Goal: Task Accomplishment & Management: Manage account settings

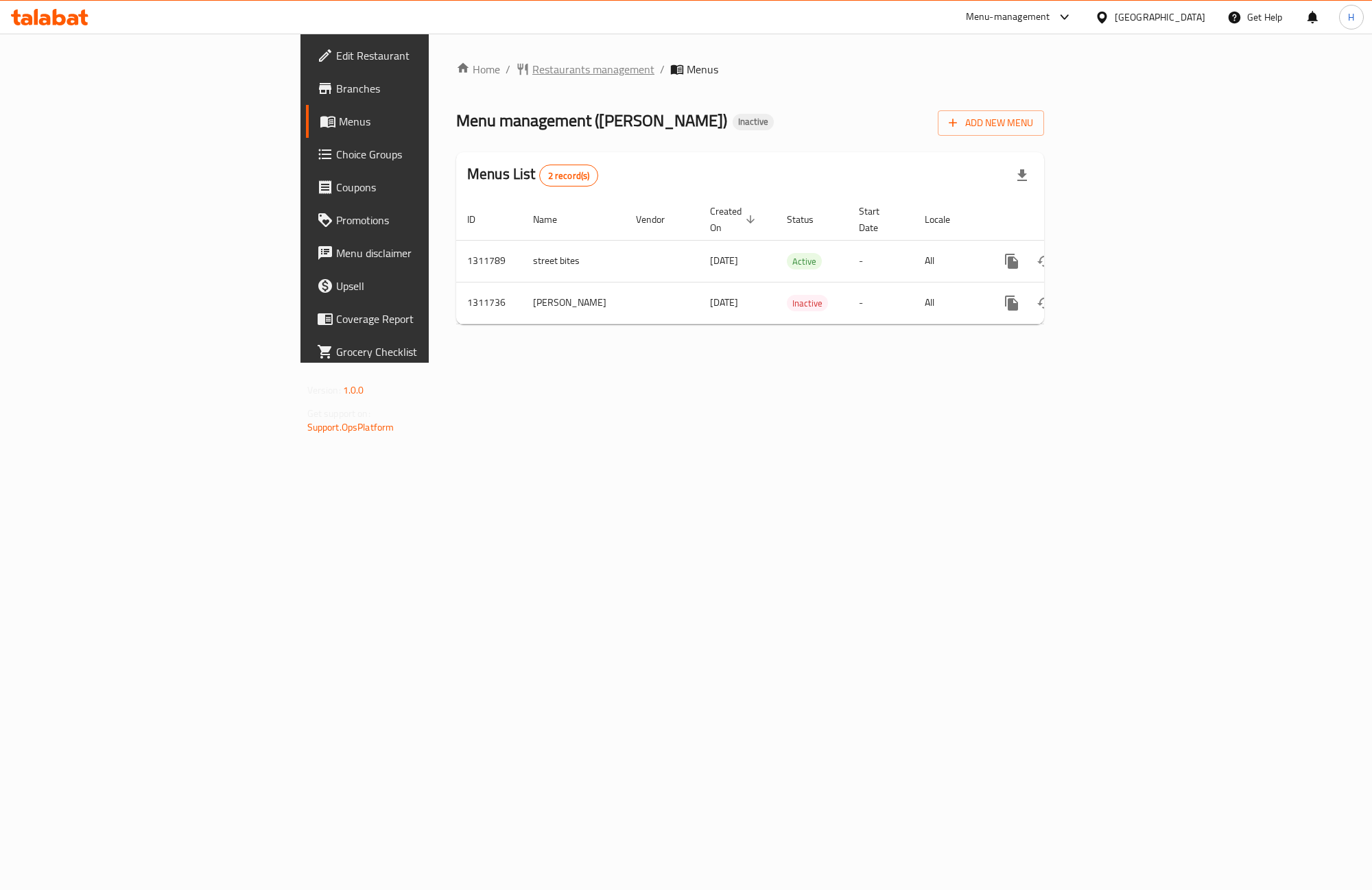
click at [532, 76] on span "Restaurants management" at bounding box center [593, 69] width 122 height 17
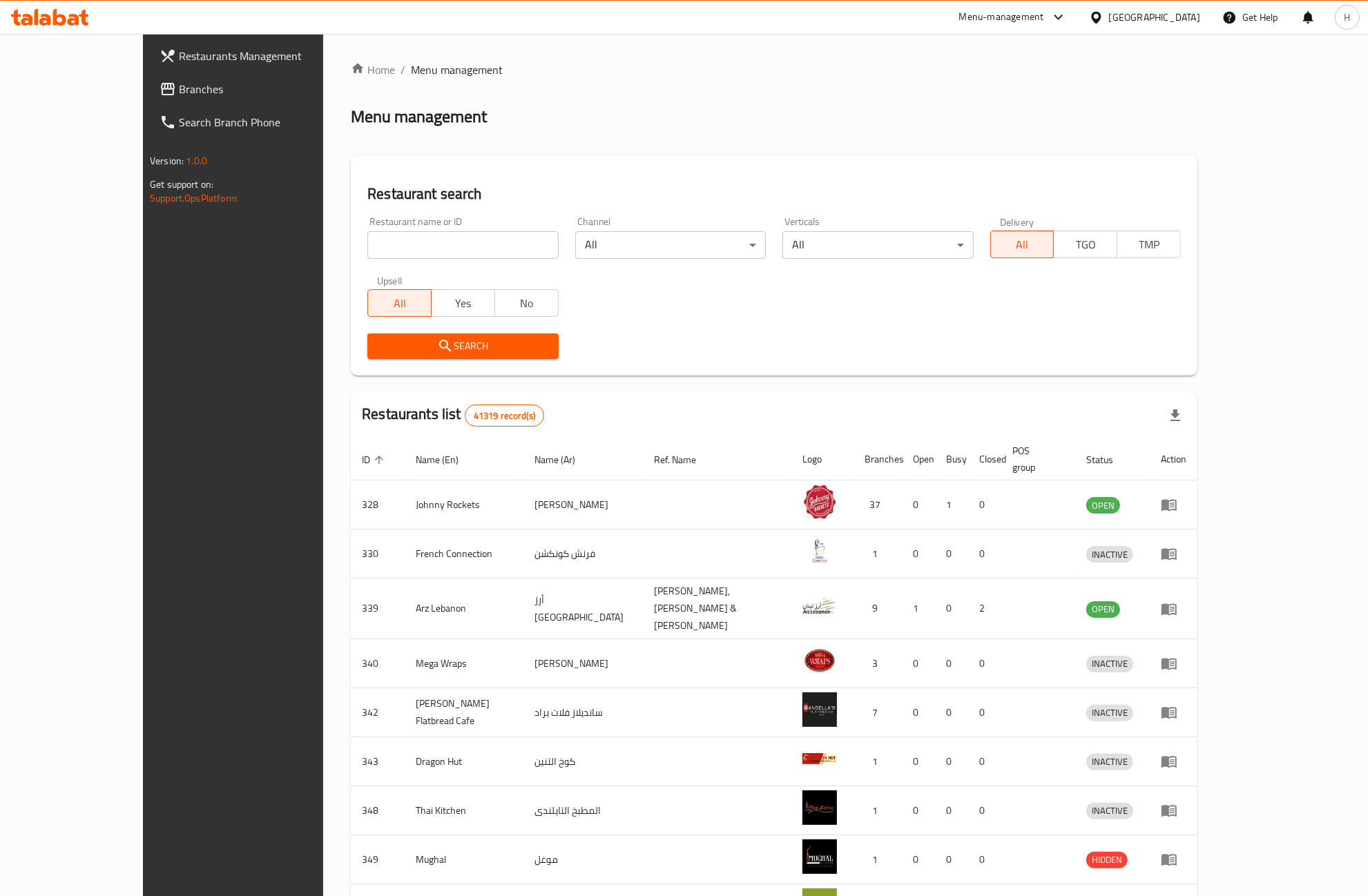
click at [426, 241] on input "search" at bounding box center [462, 245] width 190 height 28
paste input "28523"
type input "28523"
click button "Search" at bounding box center [462, 346] width 190 height 26
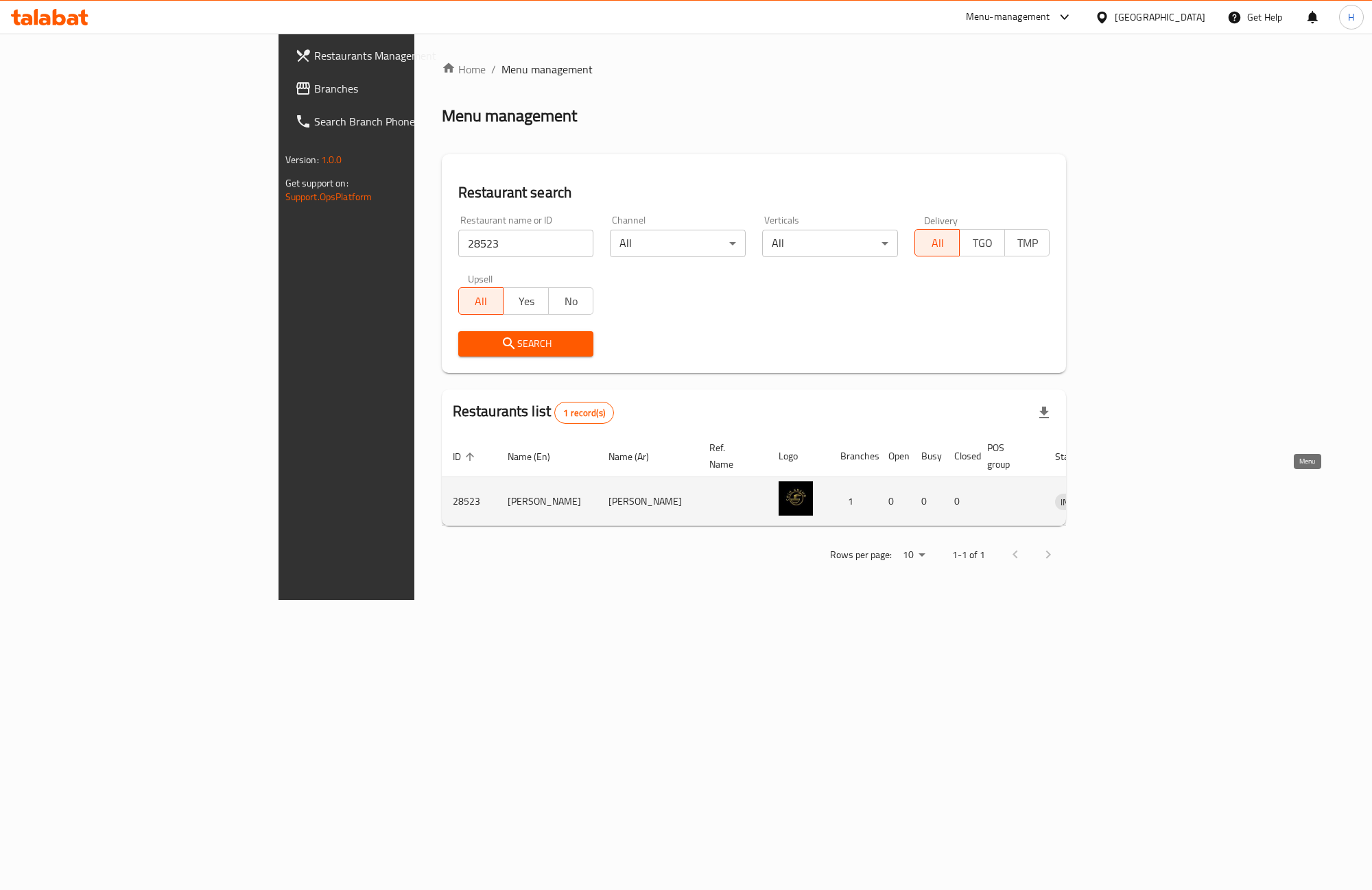
click at [1146, 493] on icon "enhanced table" at bounding box center [1137, 501] width 17 height 17
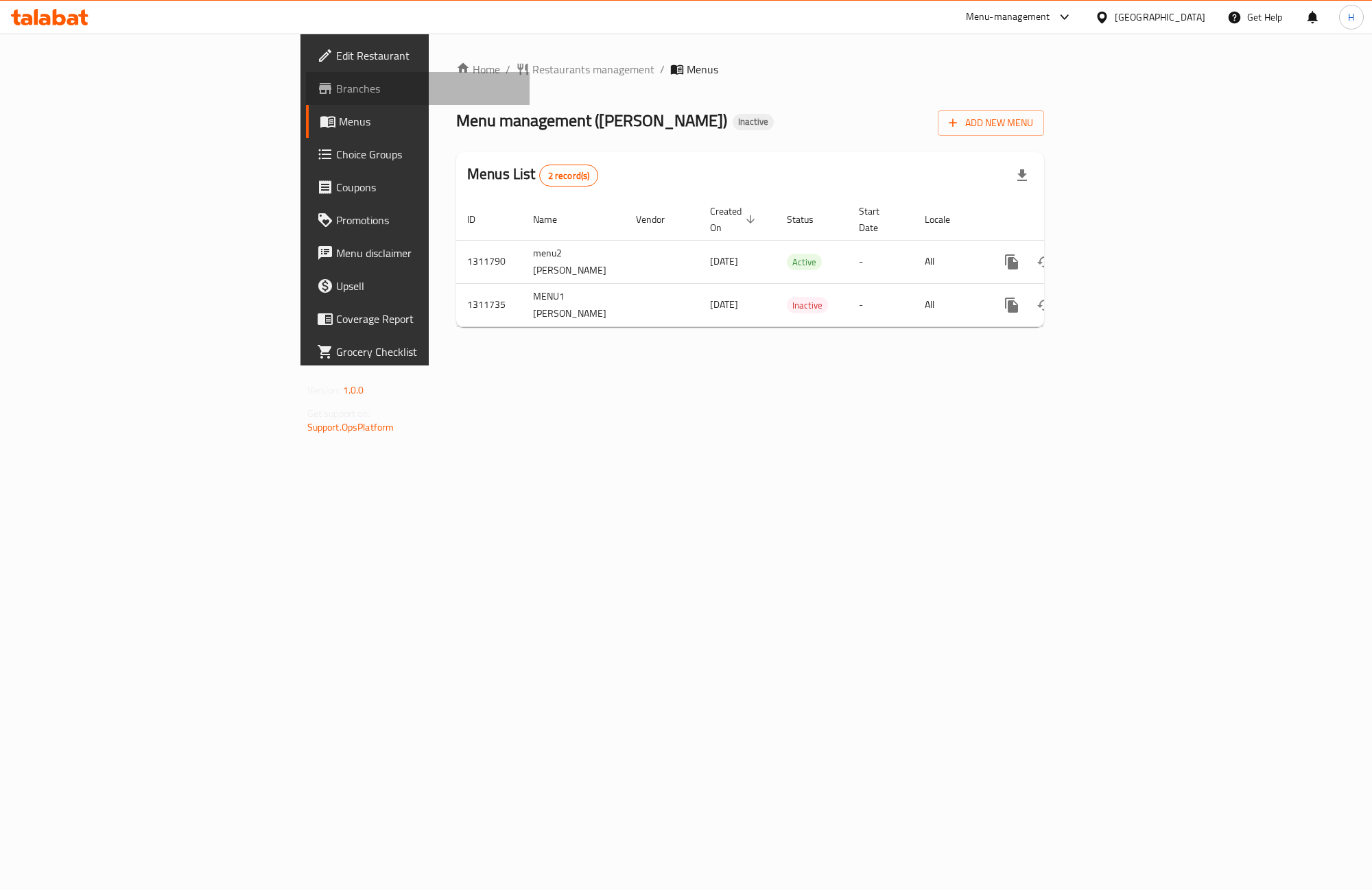
click at [306, 97] on link "Branches" at bounding box center [418, 88] width 224 height 33
